Goal: Use online tool/utility: Utilize a website feature to perform a specific function

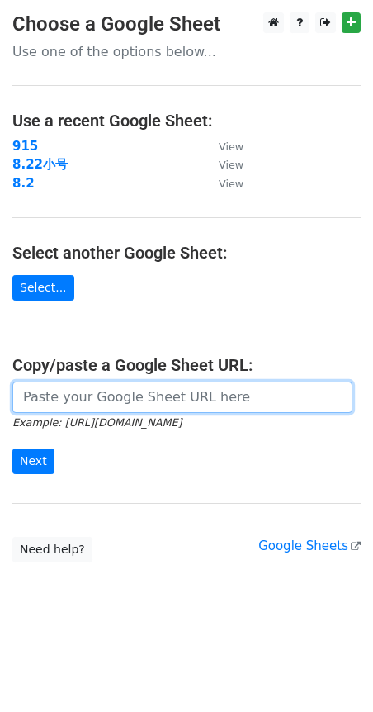
click at [74, 388] on input "url" at bounding box center [182, 397] width 340 height 31
paste input "[URL][DOMAIN_NAME]"
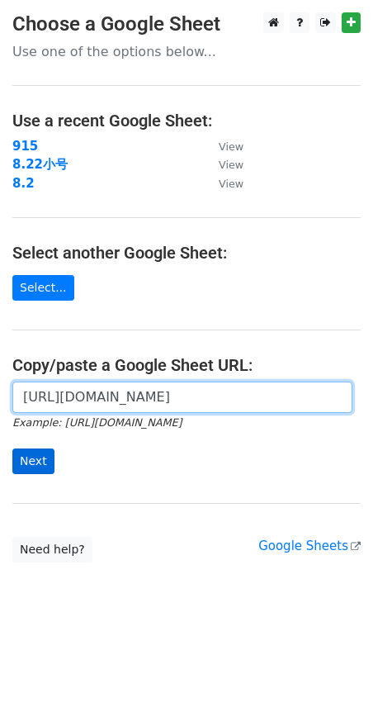
scroll to position [0, 418]
type input "[URL][DOMAIN_NAME]"
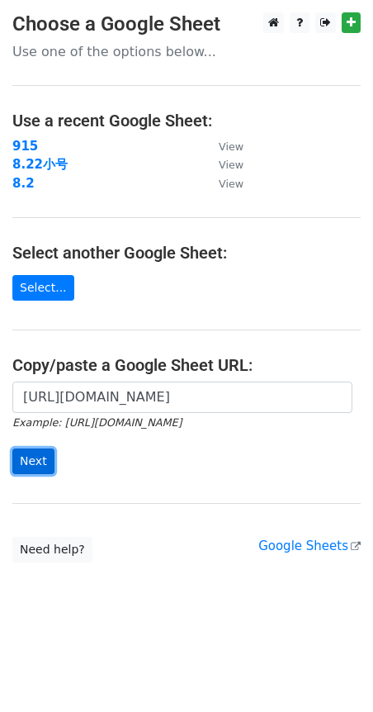
scroll to position [0, 0]
click at [30, 464] on input "Next" at bounding box center [33, 462] width 42 height 26
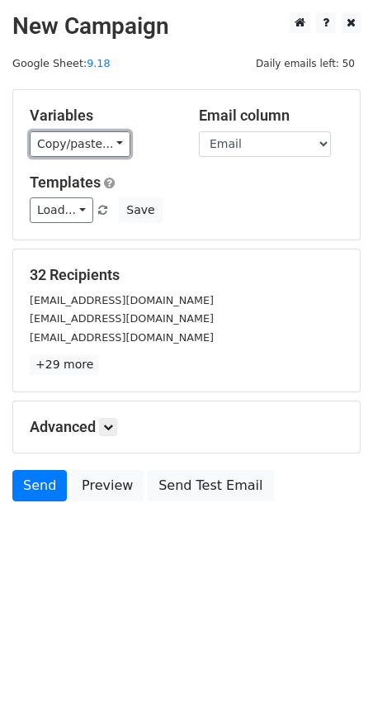
click at [107, 150] on link "Copy/paste..." at bounding box center [80, 144] width 101 height 26
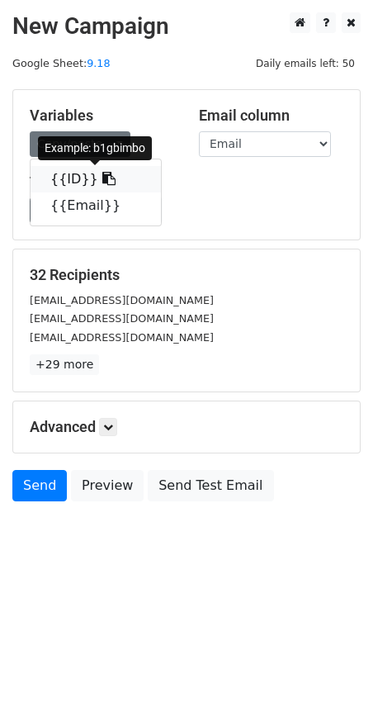
click at [80, 184] on link "{{ID}}" at bounding box center [96, 179] width 131 height 26
